Goal: Task Accomplishment & Management: Use online tool/utility

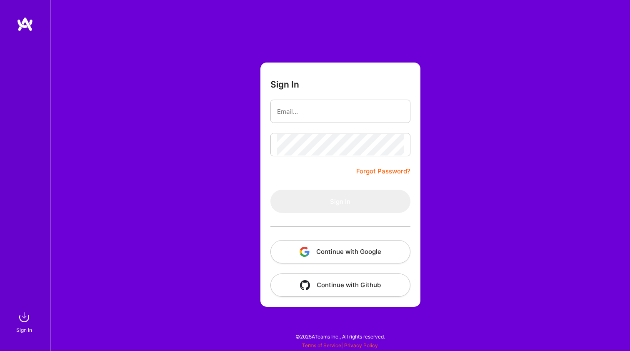
click at [344, 112] on input "email" at bounding box center [340, 111] width 127 height 21
click at [388, 106] on input "email" at bounding box center [340, 111] width 127 height 21
click at [0, 347] on com-1password-button at bounding box center [0, 347] width 0 height 0
type input "[EMAIL_ADDRESS][DOMAIN_NAME]"
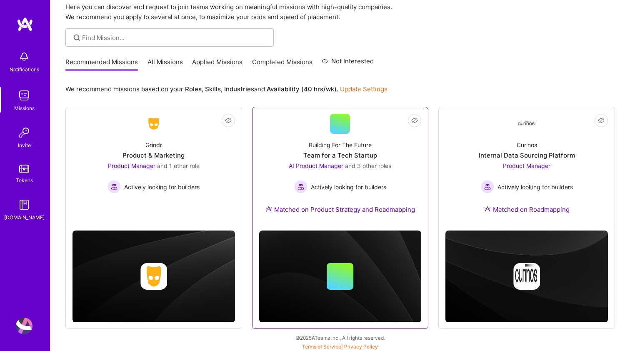
scroll to position [35, 0]
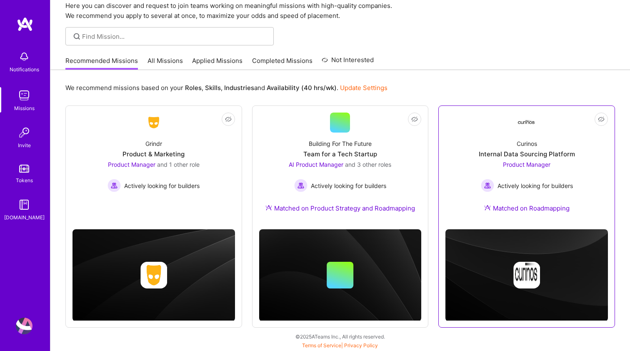
click at [529, 164] on span "Product Manager" at bounding box center [527, 164] width 48 height 7
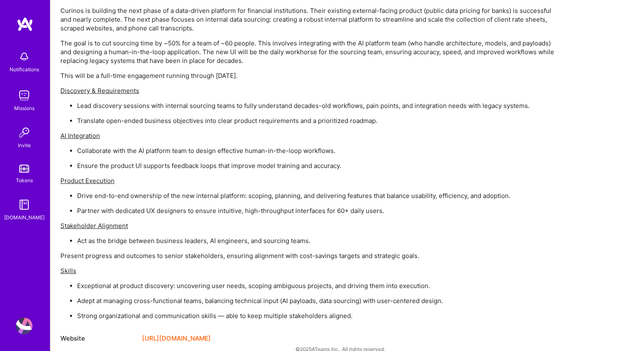
scroll to position [606, 0]
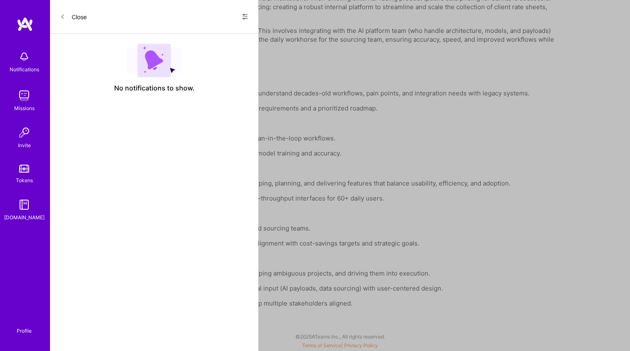
scroll to position [35, 0]
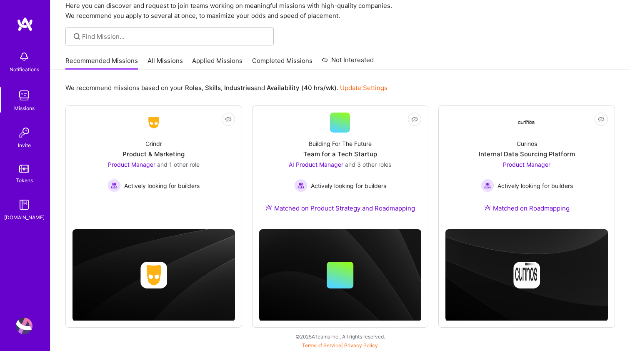
click at [532, 23] on div "Mission Control Here you can discover and request to join teams working on mean…" at bounding box center [340, 158] width 580 height 386
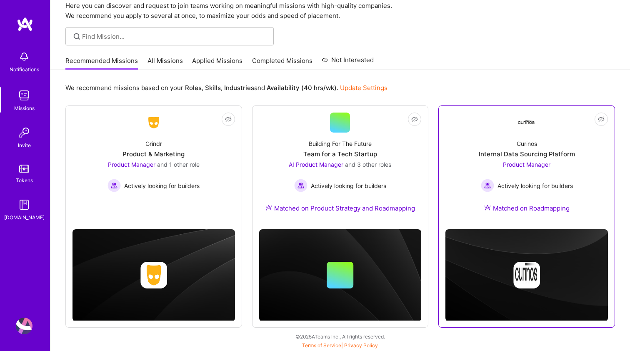
scroll to position [0, 0]
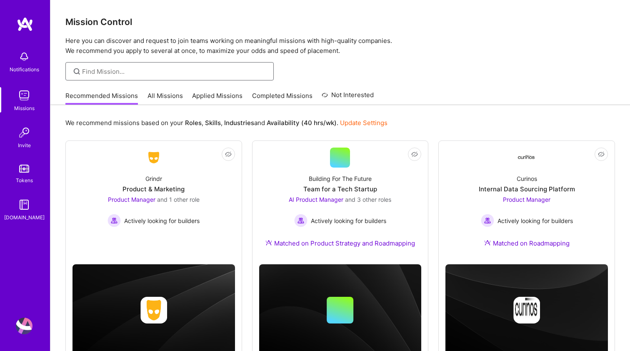
click at [168, 73] on input at bounding box center [175, 71] width 186 height 9
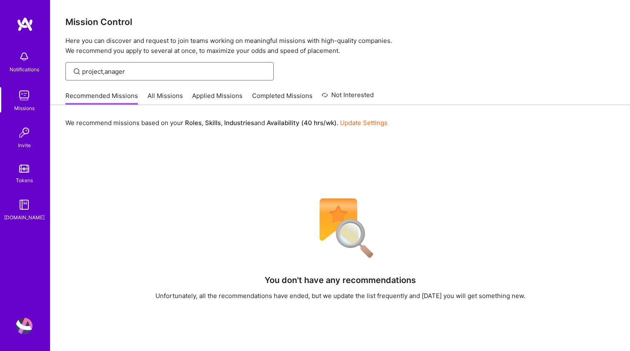
drag, startPoint x: 105, startPoint y: 72, endPoint x: 213, endPoint y: 58, distance: 108.9
click at [213, 58] on div "Mission Control Here you can discover and request to join teams working on mean…" at bounding box center [340, 242] width 580 height 484
type input "project manager"
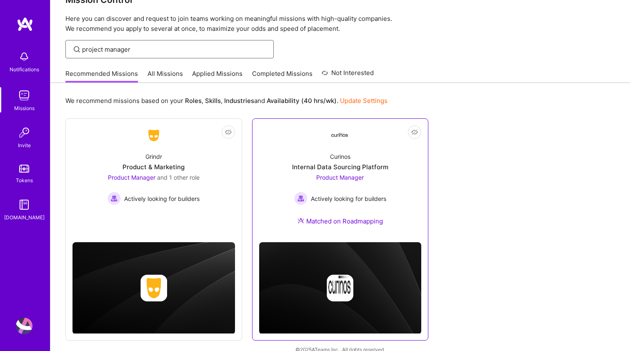
scroll to position [35, 0]
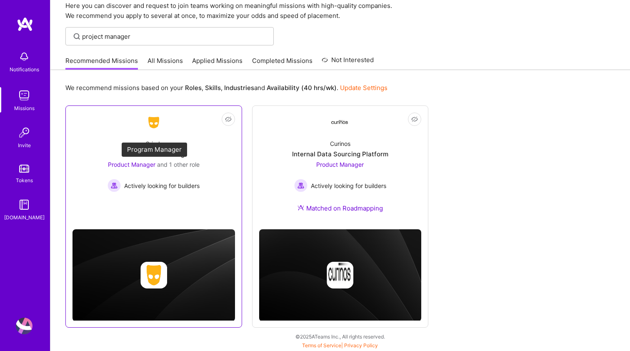
click at [145, 164] on span "Product Manager" at bounding box center [132, 164] width 48 height 7
